Goal: Find contact information: Find contact information

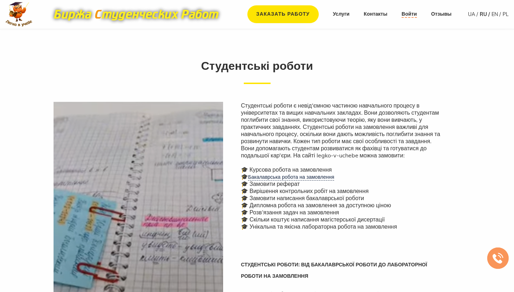
click at [413, 14] on link "Войти" at bounding box center [408, 14] width 15 height 7
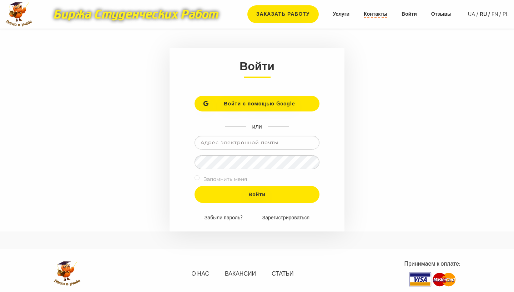
click at [387, 14] on link "Контакты" at bounding box center [375, 14] width 24 height 7
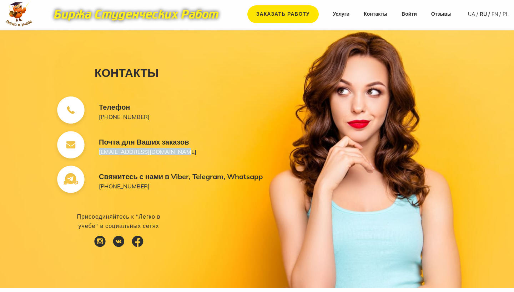
drag, startPoint x: 129, startPoint y: 161, endPoint x: 98, endPoint y: 152, distance: 32.2
click at [98, 152] on div "Почта для Ваших заказов support@legko-v-uchebe.com" at bounding box center [125, 146] width 143 height 35
copy link "[EMAIL_ADDRESS][DOMAIN_NAME]"
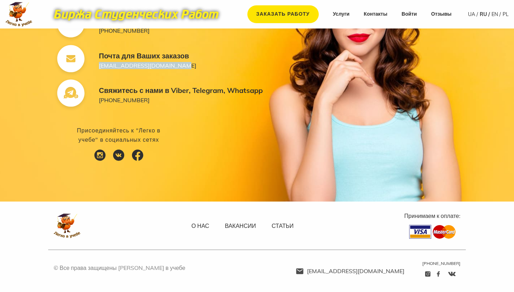
scroll to position [86, 0]
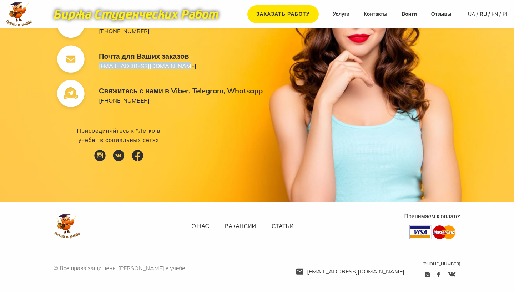
click at [248, 225] on link "Вакансии" at bounding box center [240, 227] width 31 height 8
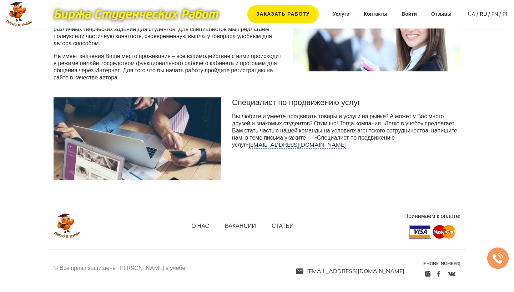
scroll to position [149, 0]
drag, startPoint x: 378, startPoint y: 145, endPoint x: 290, endPoint y: 147, distance: 88.5
click at [290, 147] on p "Вы любите и умеете продвигать товары и услуги на рынке? А может у Вас много дру…" at bounding box center [346, 131] width 228 height 36
copy p "Вы любите и умеете продвигать товары и услуги на рынке? А может у Вас много дру…"
